Goal: Task Accomplishment & Management: Manage account settings

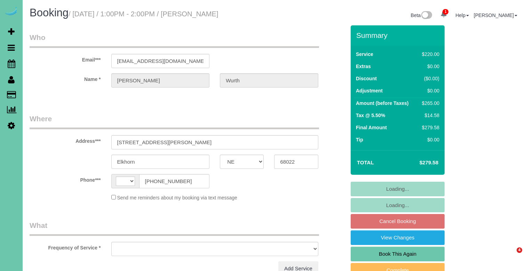
select select "NE"
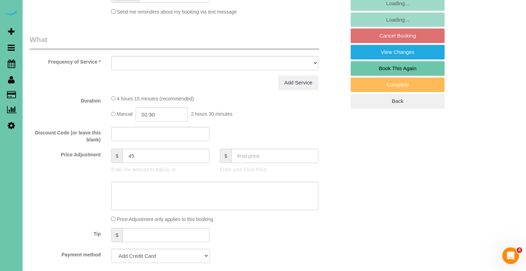
select select "string:[GEOGRAPHIC_DATA]"
select select "object:630"
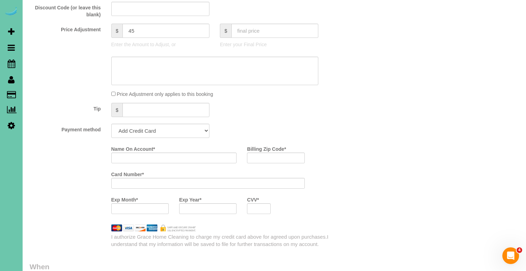
select select "string:fspay-2d3fc8a4-c7fe-4c62-8a32-ee705de199a5"
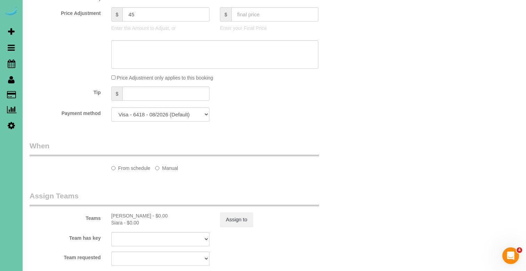
scroll to position [401, 0]
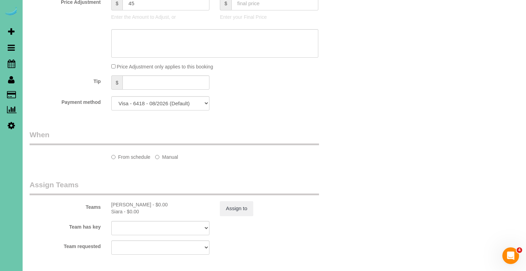
select select "number:38"
select select "number:42"
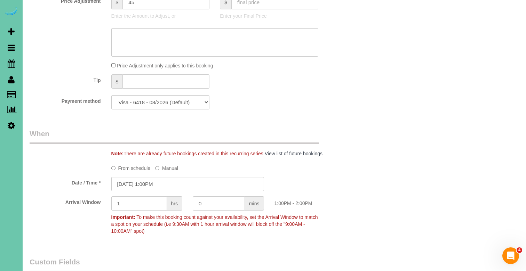
scroll to position [402, 0]
select select "object:914"
click at [153, 35] on textarea at bounding box center [214, 42] width 207 height 29
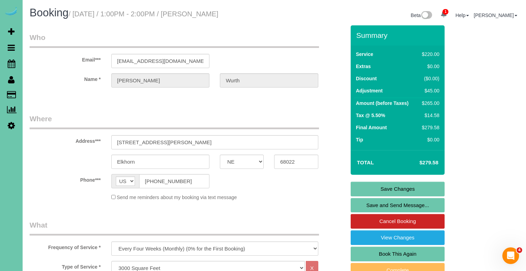
scroll to position [0, 0]
type textarea "NEW RATE - [DATE]"
click at [377, 191] on link "Save Changes" at bounding box center [398, 189] width 94 height 15
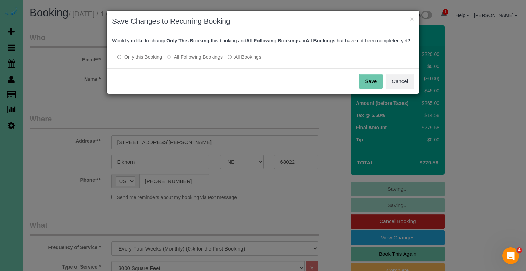
click at [199, 61] on label "All Following Bookings" at bounding box center [195, 57] width 56 height 7
click at [377, 85] on button "Save" at bounding box center [371, 81] width 24 height 15
